Goal: Task Accomplishment & Management: Manage account settings

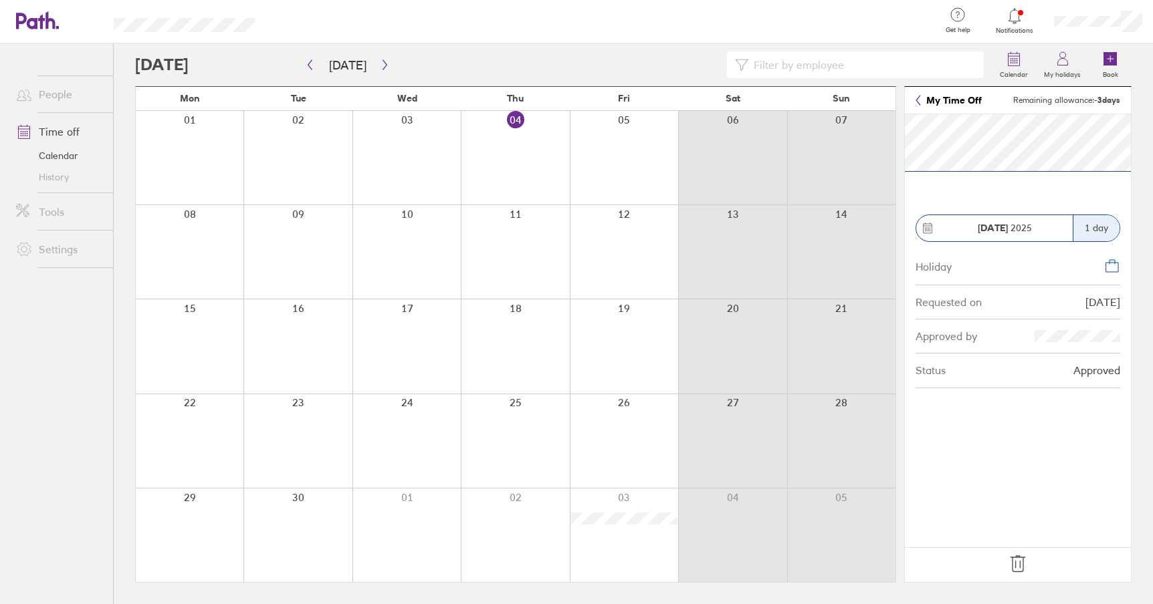
click at [1022, 567] on icon at bounding box center [1017, 564] width 14 height 16
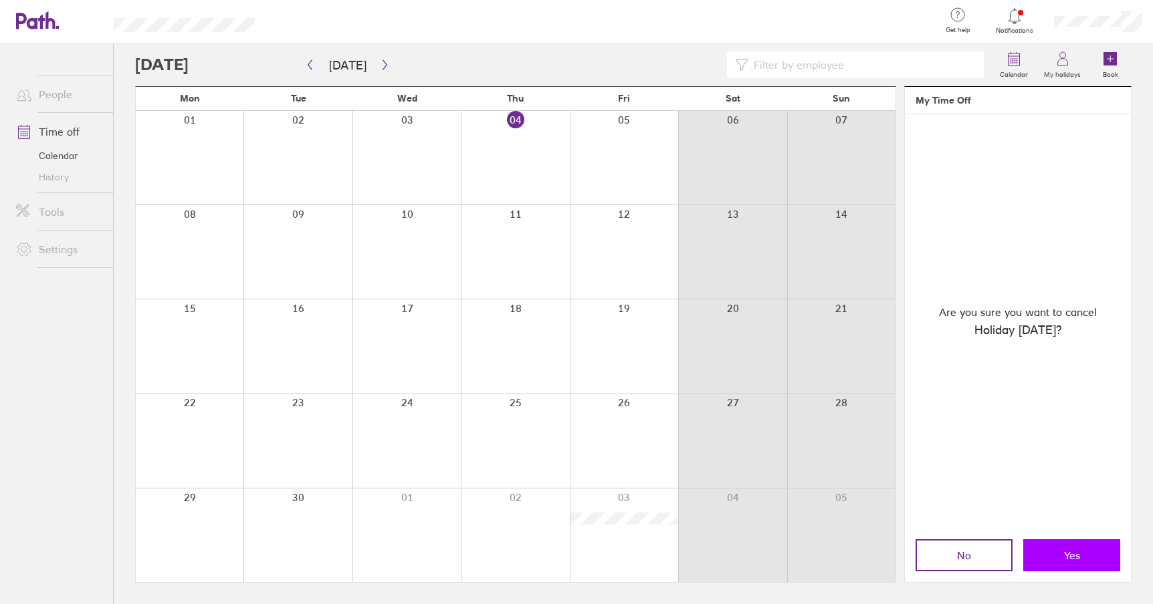
click at [1072, 562] on button "Yes" at bounding box center [1071, 556] width 97 height 32
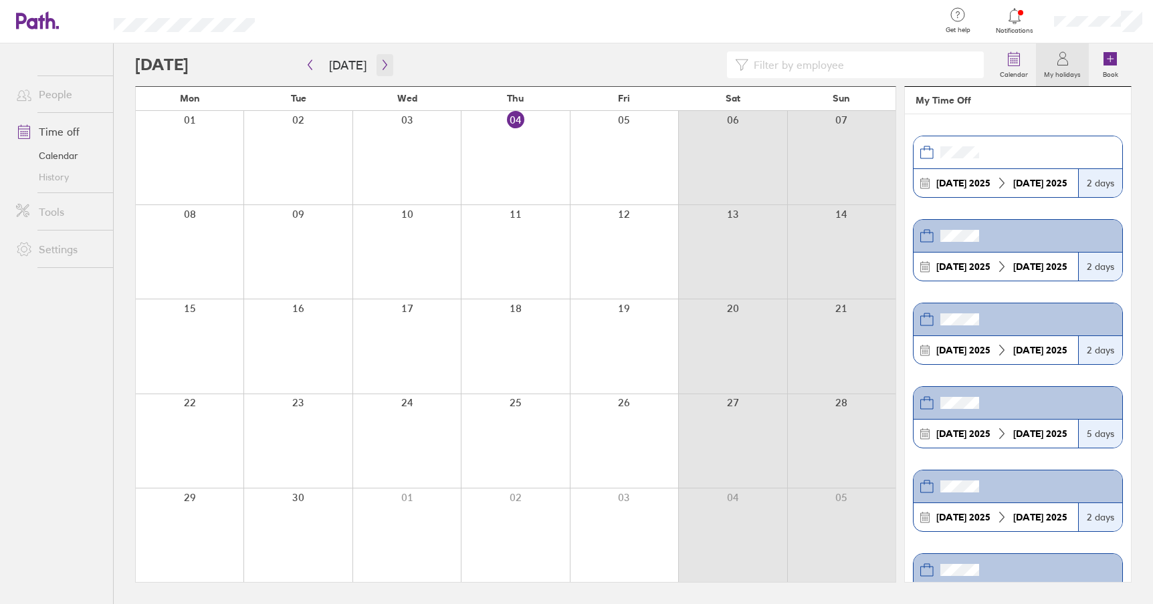
click at [380, 60] on icon "button" at bounding box center [385, 65] width 10 height 11
